Goal: Check status: Check status

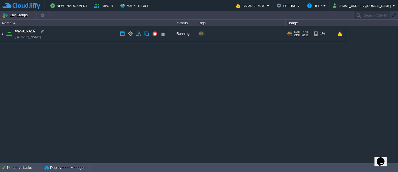
click at [0, 33] on table "env-9168207 env-9168207.in1.cloudjiffy.net Running + Add to Env Group RAM 77% C…" at bounding box center [173, 33] width 346 height 15
click at [2, 35] on img at bounding box center [2, 33] width 4 height 15
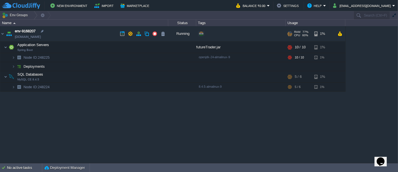
click at [110, 41] on td "env-9168207 env-9168207.in1.cloudjiffy.net" at bounding box center [84, 33] width 168 height 15
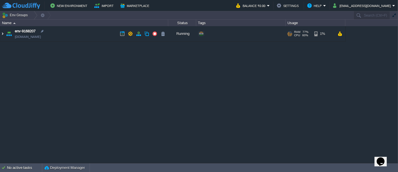
click at [1, 34] on img at bounding box center [2, 33] width 4 height 15
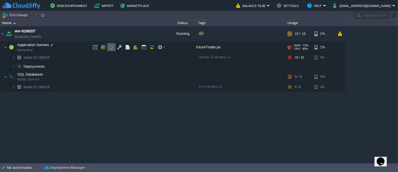
click at [111, 44] on td at bounding box center [111, 47] width 8 height 8
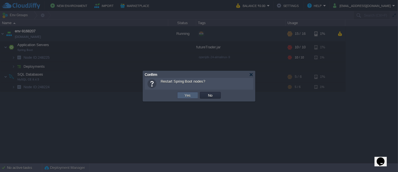
click at [192, 93] on td "Yes" at bounding box center [187, 95] width 21 height 7
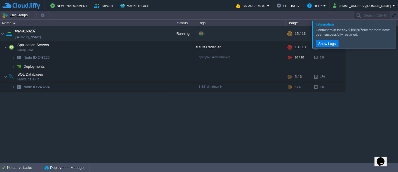
click at [398, 37] on div at bounding box center [405, 33] width 0 height 27
